Goal: Task Accomplishment & Management: Manage account settings

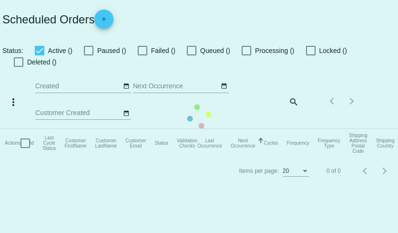
checkbox input "true"
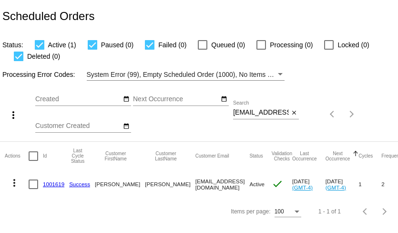
click at [258, 112] on input "[EMAIL_ADDRESS][DOMAIN_NAME]" at bounding box center [261, 113] width 56 height 8
paste input "[EMAIL_ADDRESS]"
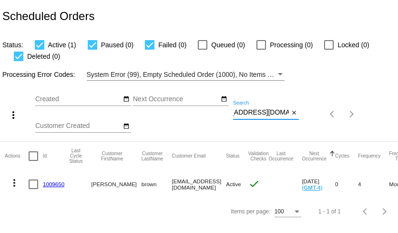
type input "[EMAIL_ADDRESS][DOMAIN_NAME]"
click at [10, 183] on mat-icon "more_vert" at bounding box center [14, 182] width 11 height 11
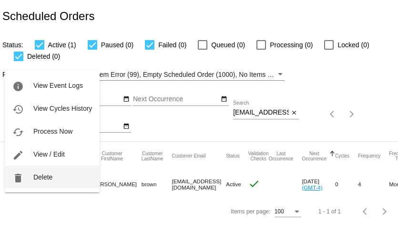
click at [38, 179] on span "Delete" at bounding box center [42, 177] width 19 height 8
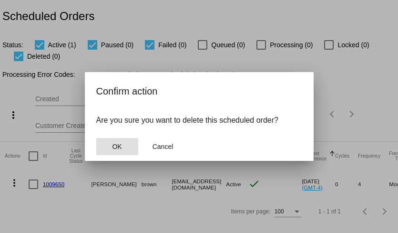
click at [122, 142] on button "OK" at bounding box center [117, 146] width 42 height 17
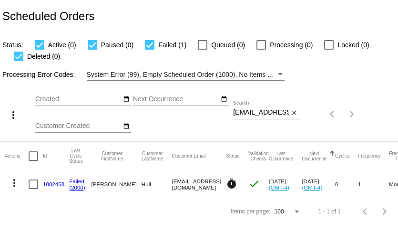
click at [258, 112] on input "[EMAIL_ADDRESS][DOMAIN_NAME]" at bounding box center [261, 113] width 56 height 8
paste input "[EMAIL_ADDRESS]"
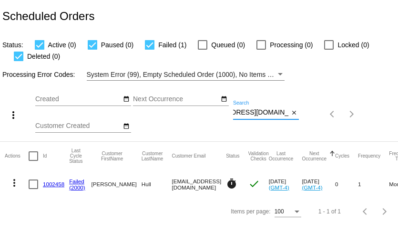
type input "[EMAIL_ADDRESS][DOMAIN_NAME]"
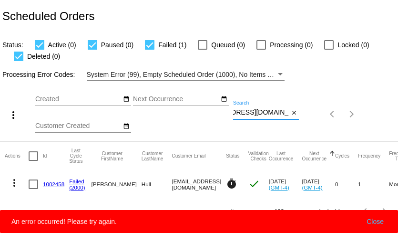
click at [267, 115] on input "[EMAIL_ADDRESS][DOMAIN_NAME]" at bounding box center [261, 113] width 56 height 8
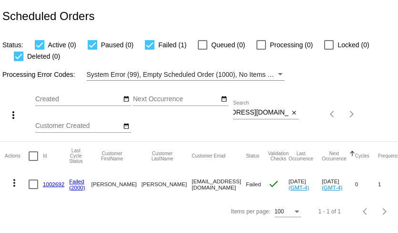
click at [51, 185] on link "1002692" at bounding box center [53, 184] width 21 height 6
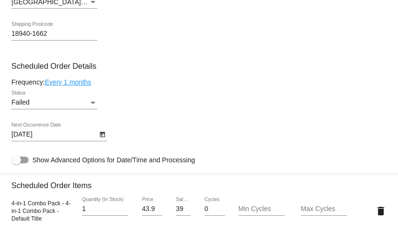
scroll to position [527, 0]
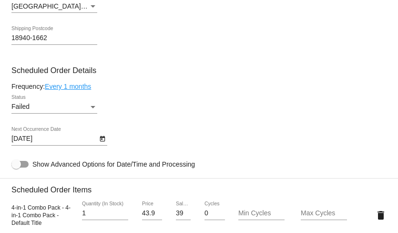
click at [77, 111] on div "Failed" at bounding box center [49, 107] width 77 height 8
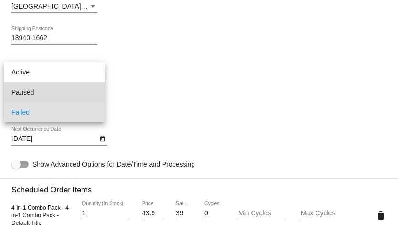
click at [74, 91] on span "Paused" at bounding box center [54, 92] width 86 height 20
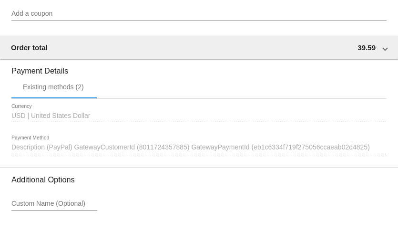
scroll to position [971, 0]
